Goal: Find specific page/section: Find specific page/section

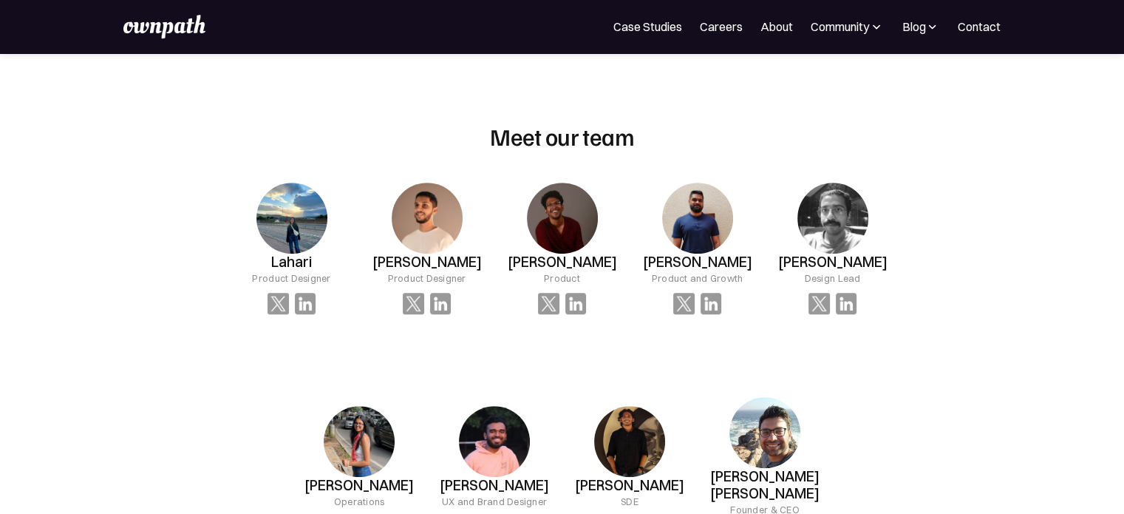
scroll to position [954, 0]
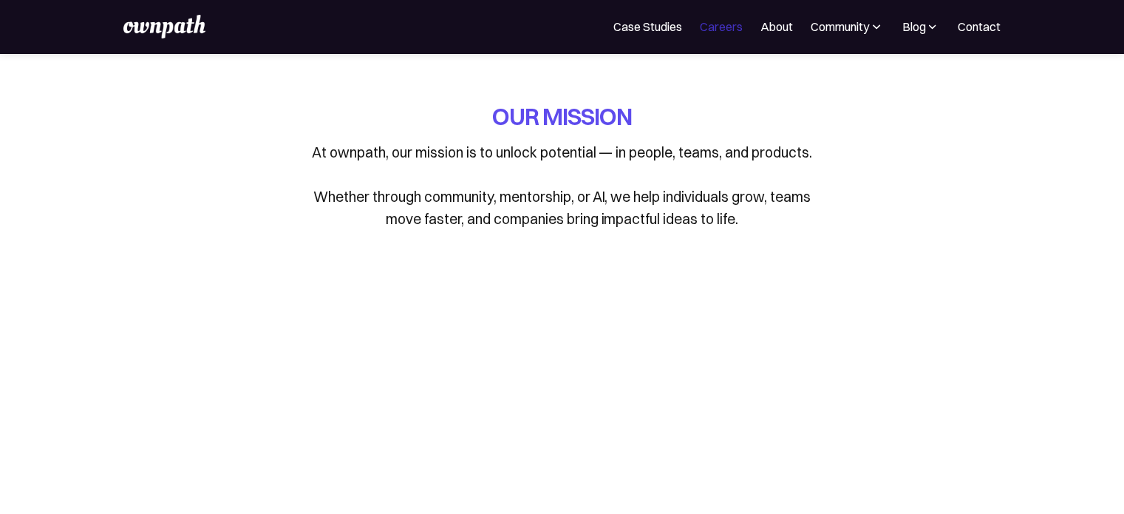
click at [718, 27] on link "Careers" at bounding box center [721, 27] width 43 height 18
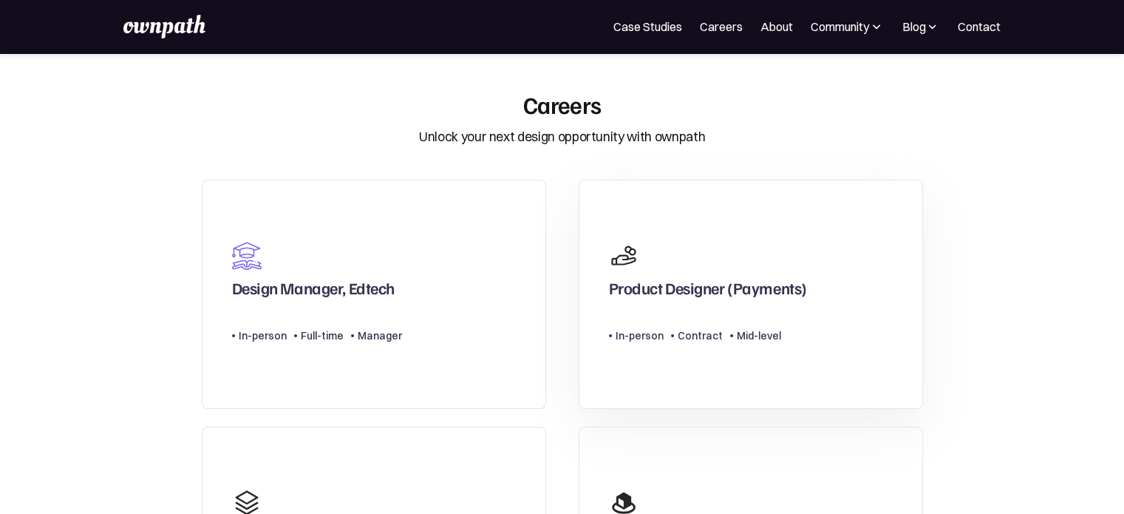
scroll to position [89, 0]
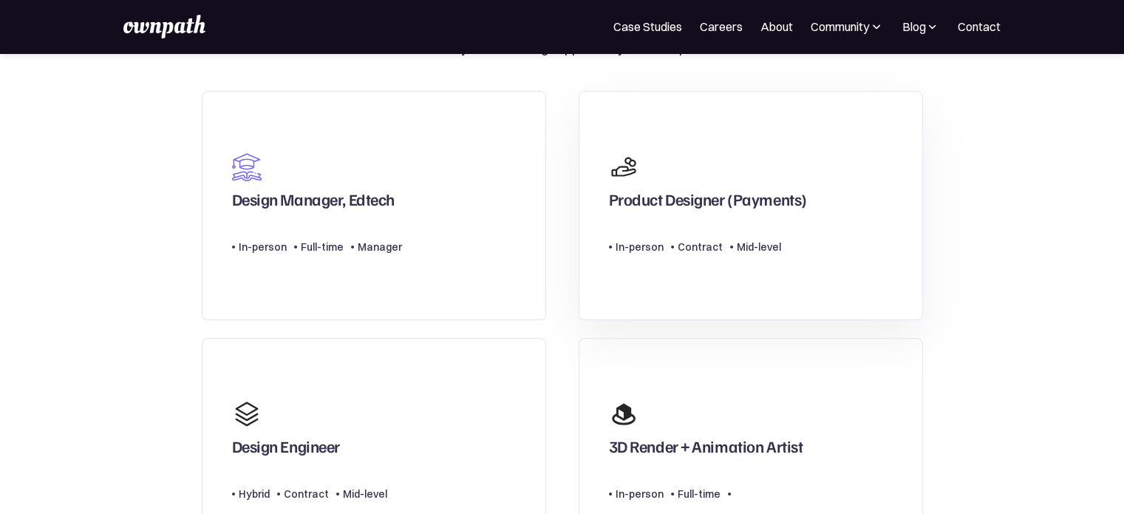
click at [689, 296] on link "Product Designer (Payments) Type Level In-person Contract Mid-level" at bounding box center [751, 206] width 344 height 230
